Goal: Task Accomplishment & Management: Manage account settings

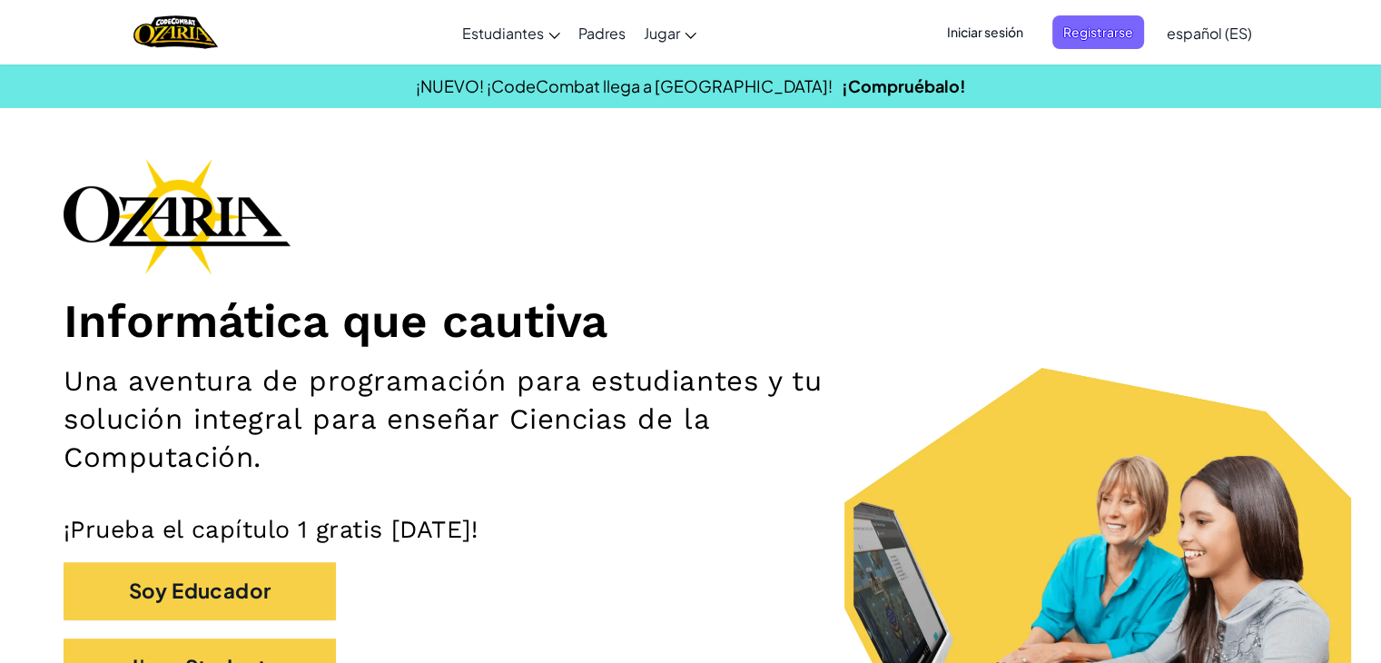
click at [991, 33] on span "Iniciar sesión" at bounding box center [985, 32] width 98 height 34
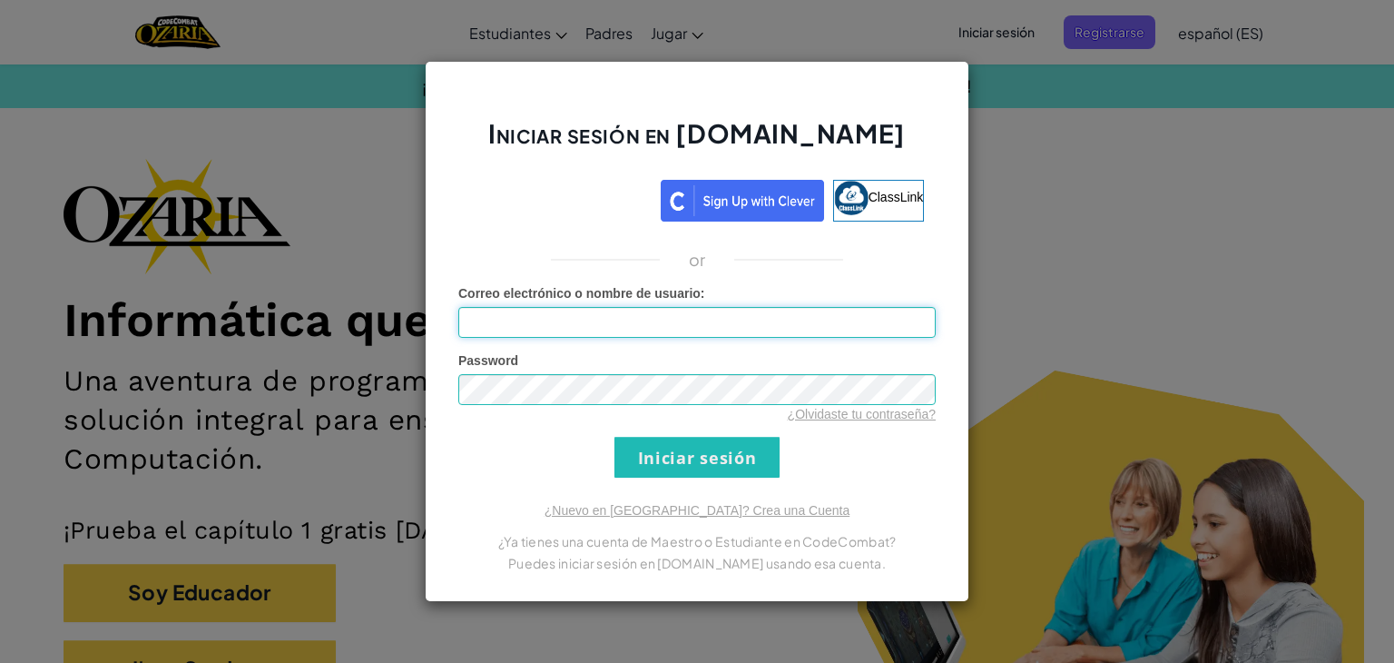
click at [626, 320] on input "Correo electrónico o nombre de usuario :" at bounding box center [696, 322] width 477 height 31
drag, startPoint x: 645, startPoint y: 321, endPoint x: 403, endPoint y: 333, distance: 242.6
click at [403, 333] on div "Iniciar sesión en [DOMAIN_NAME] ClassLink or Error desconocido. Correo electrón…" at bounding box center [697, 331] width 1394 height 663
type input "alovif11+gplus"
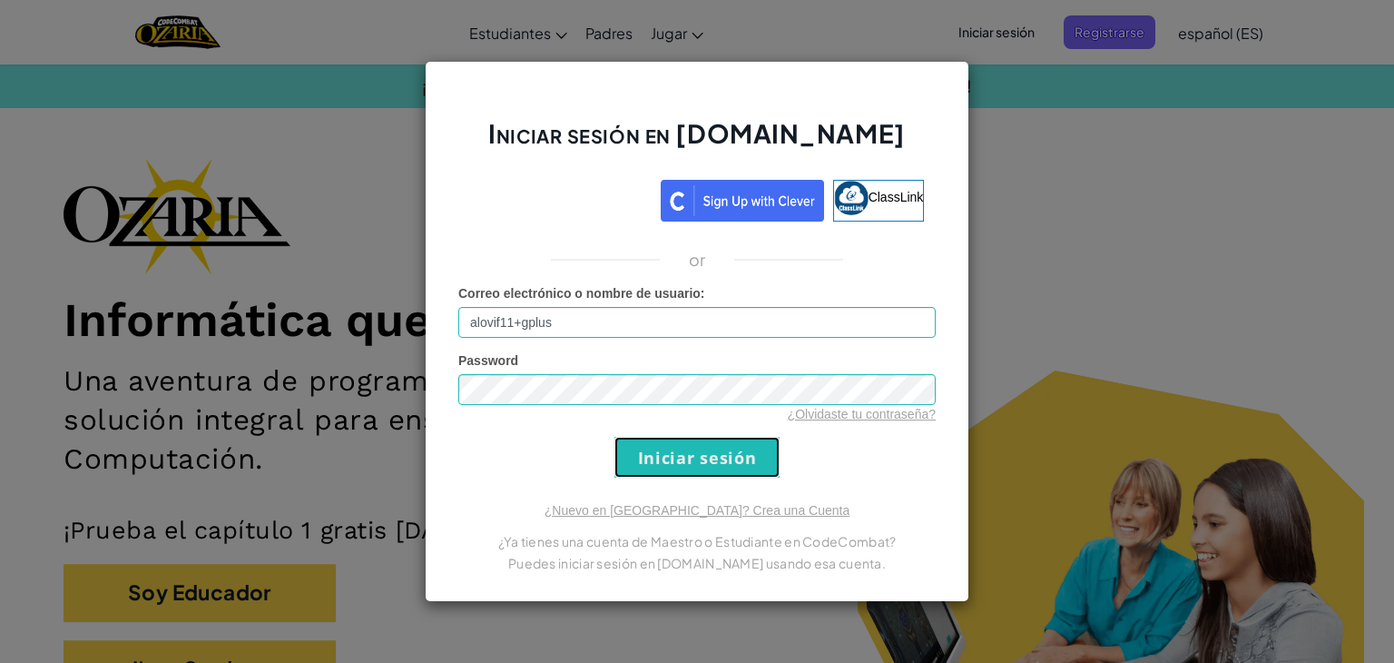
click at [695, 462] on input "Iniciar sesión" at bounding box center [697, 457] width 165 height 41
